Goal: Register for event/course

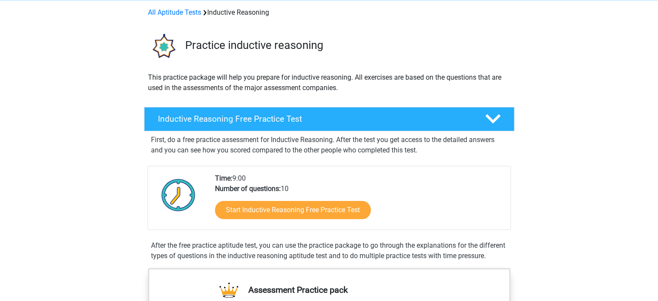
scroll to position [87, 0]
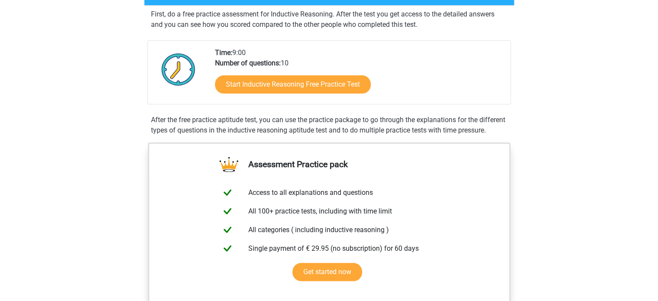
scroll to position [87, 0]
